Goal: Contribute content

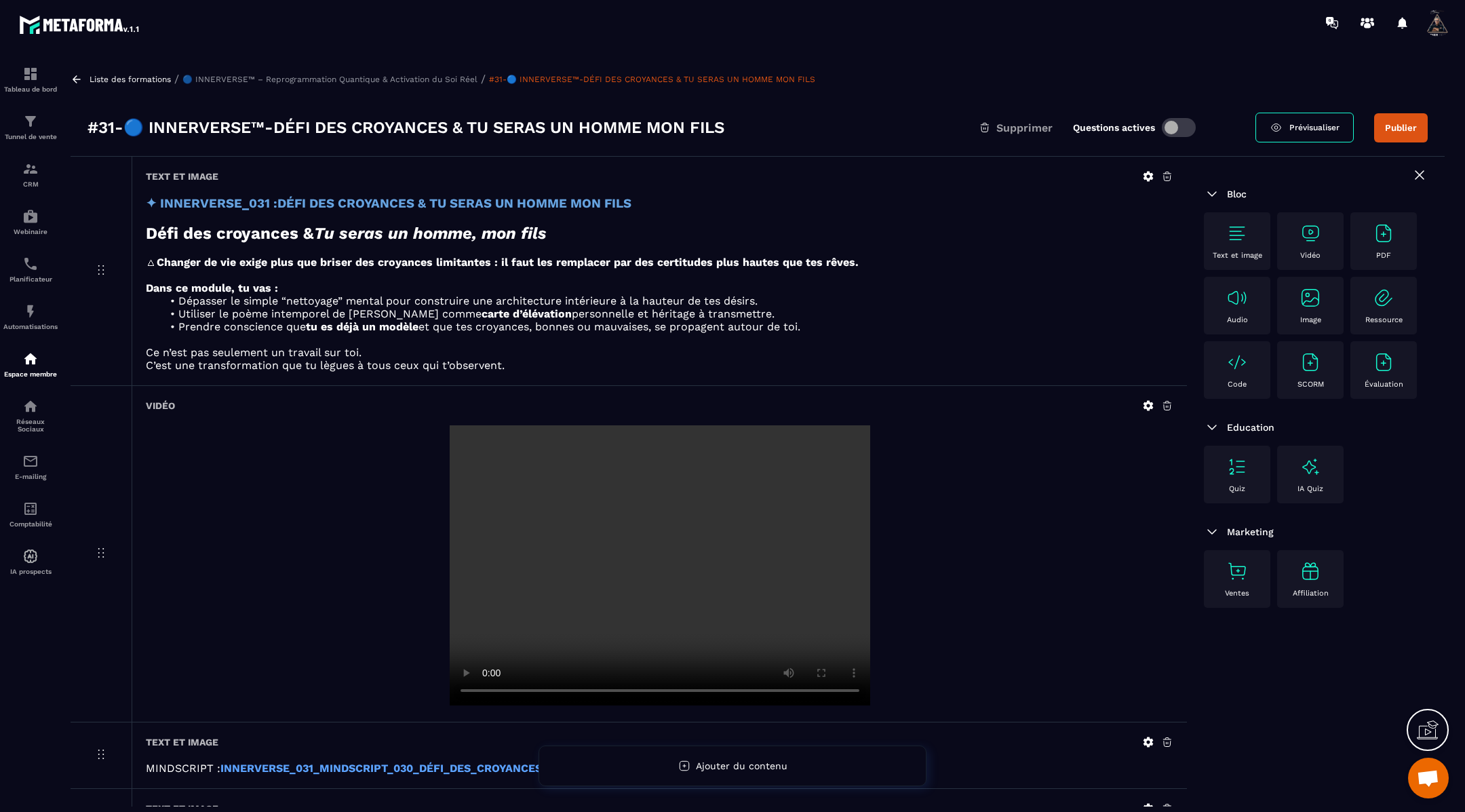
click at [76, 76] on icon at bounding box center [76, 79] width 8 height 7
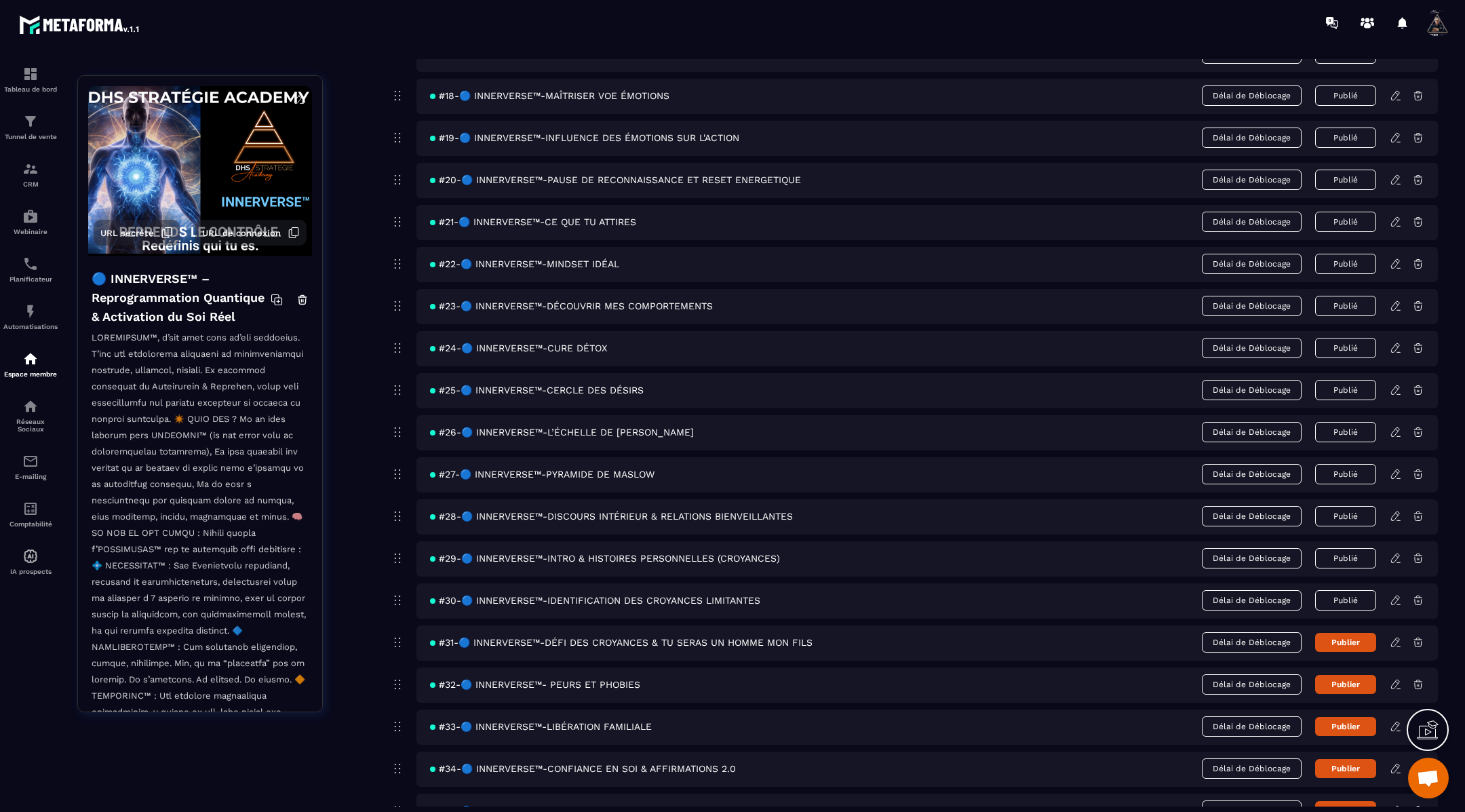
scroll to position [879, 0]
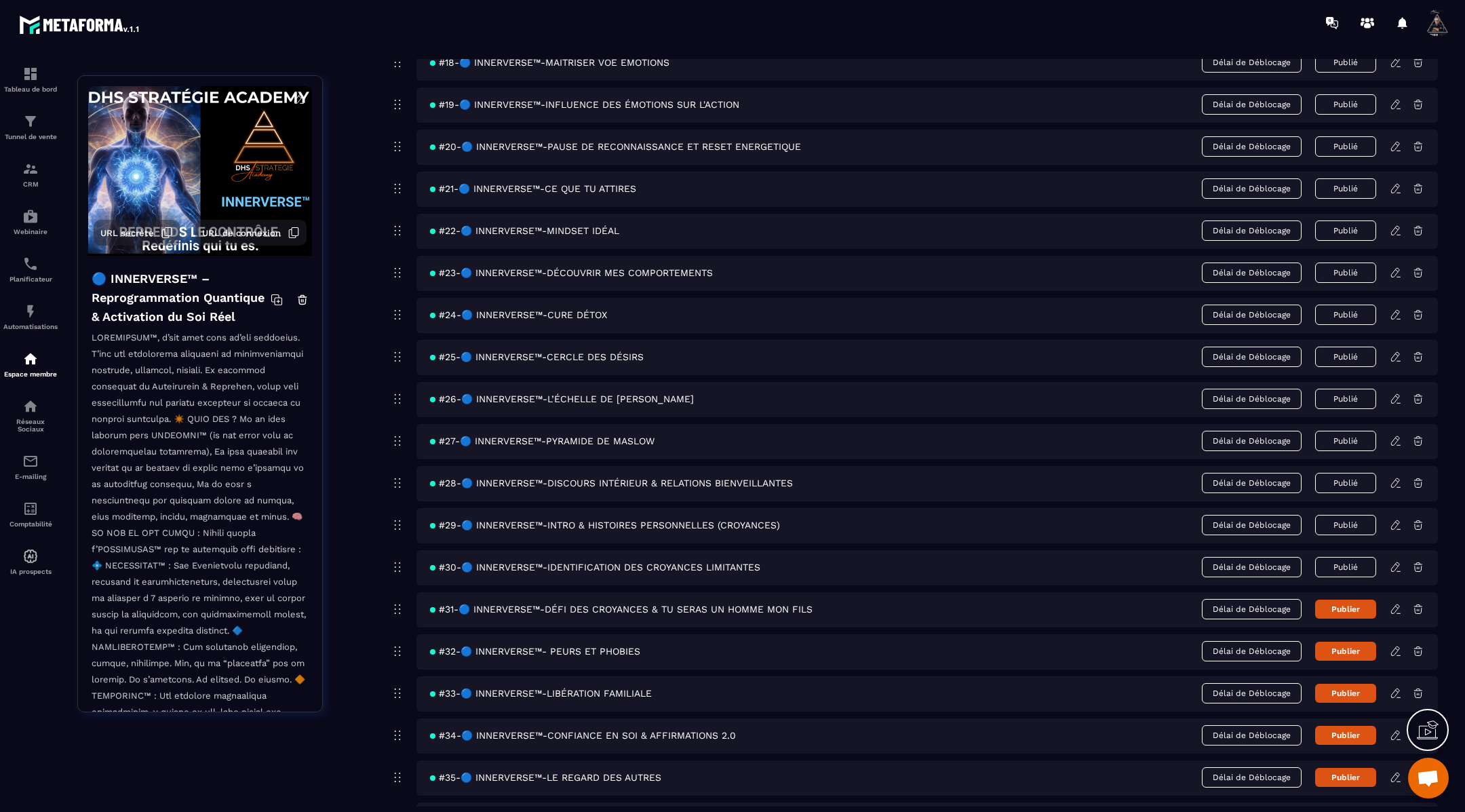
click at [1345, 599] on button "Publier" at bounding box center [1345, 609] width 61 height 19
click at [1398, 645] on icon at bounding box center [1396, 651] width 12 height 12
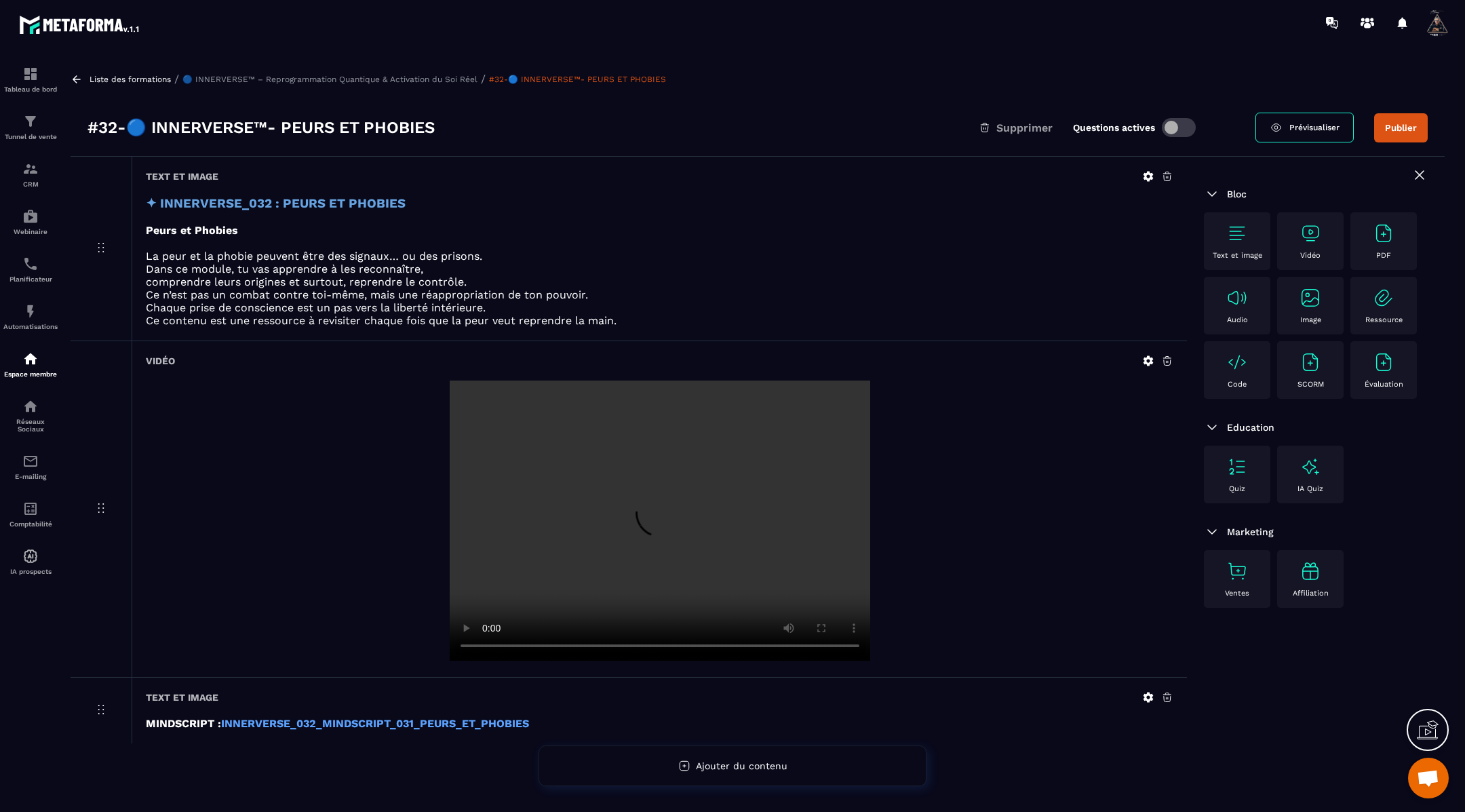
click at [1144, 359] on icon at bounding box center [1149, 361] width 10 height 10
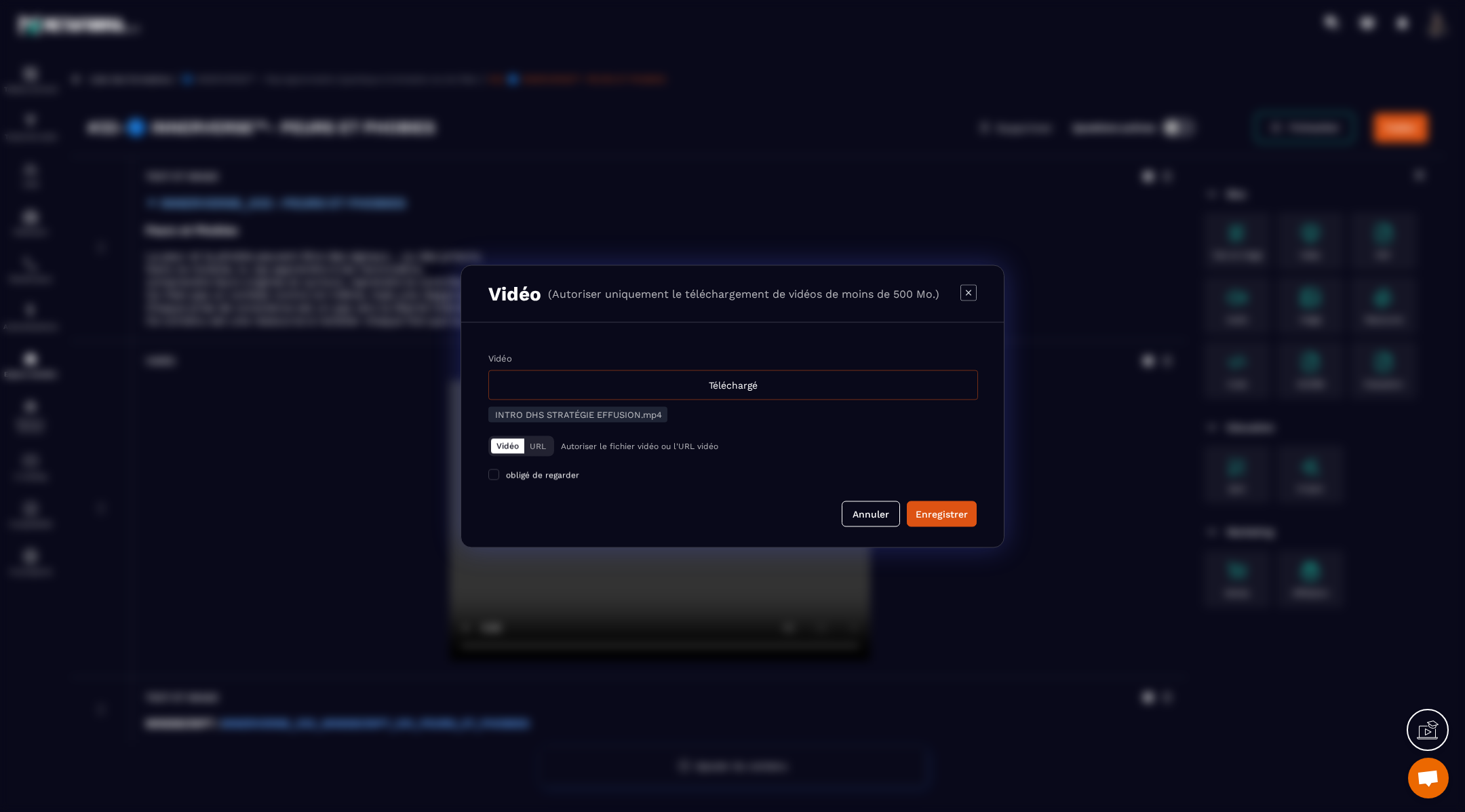
click at [546, 387] on div "Téléchargé" at bounding box center [734, 384] width 490 height 30
click at [0, 0] on input "Vidéo Téléchargé" at bounding box center [0, 0] width 0 height 0
click at [946, 514] on div "Enregistrer" at bounding box center [941, 513] width 52 height 13
